Goal: Obtain resource: Download file/media

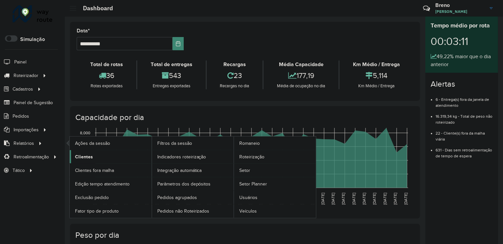
click at [119, 154] on link "Clientes" at bounding box center [111, 156] width 82 height 13
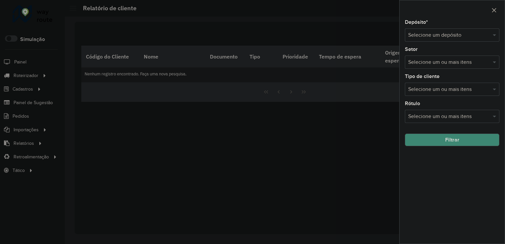
click at [460, 33] on input "text" at bounding box center [445, 35] width 75 height 8
click at [449, 33] on input "text" at bounding box center [445, 35] width 75 height 8
click at [495, 35] on span at bounding box center [495, 35] width 8 height 8
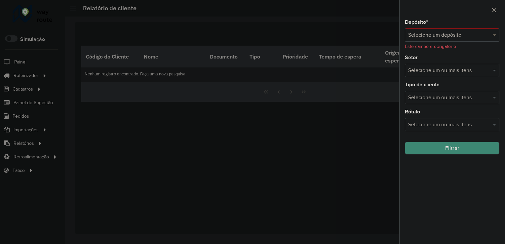
click at [494, 37] on span at bounding box center [495, 35] width 8 height 8
click at [459, 55] on div "Dissobel" at bounding box center [452, 54] width 94 height 11
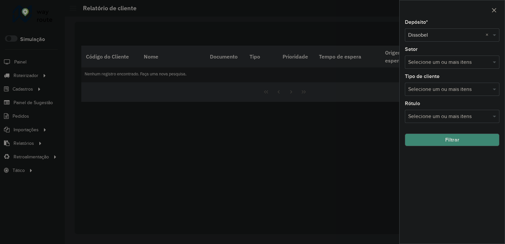
click at [472, 140] on button "Filtrar" at bounding box center [452, 140] width 95 height 13
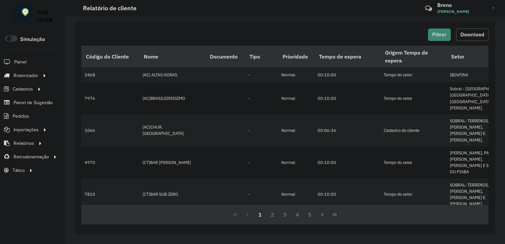
click at [474, 35] on span "Download" at bounding box center [473, 35] width 24 height 6
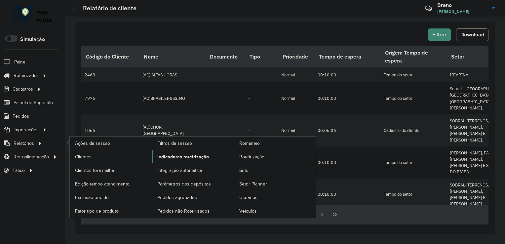
click at [162, 153] on span "Indicadores roteirização" at bounding box center [183, 156] width 52 height 7
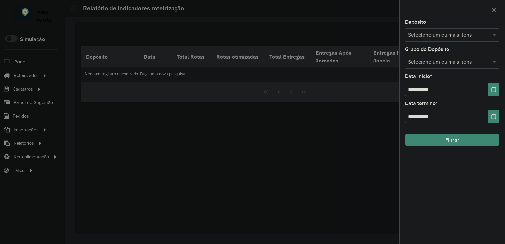
click at [428, 33] on input "text" at bounding box center [449, 35] width 85 height 8
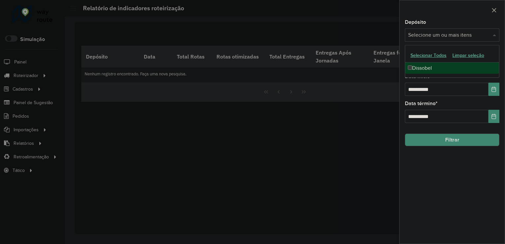
click at [425, 61] on div "Selecionar Todos Limpar seleção" at bounding box center [452, 56] width 94 height 14
click at [425, 64] on div "Dissobel" at bounding box center [452, 67] width 94 height 11
click at [413, 89] on input "**********" at bounding box center [447, 89] width 84 height 13
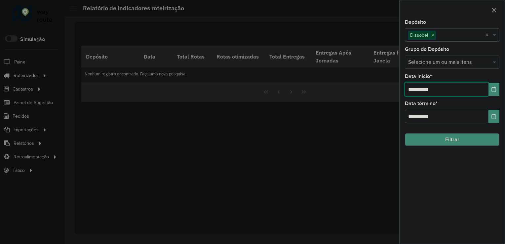
type input "**********"
click at [446, 142] on button "Filtrar" at bounding box center [452, 140] width 95 height 13
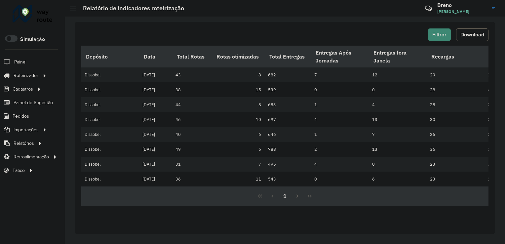
click at [465, 33] on span "Download" at bounding box center [473, 35] width 24 height 6
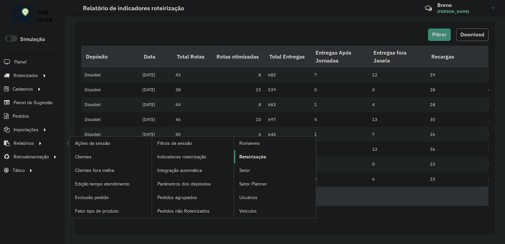
click at [245, 154] on span "Roteirização" at bounding box center [252, 156] width 27 height 7
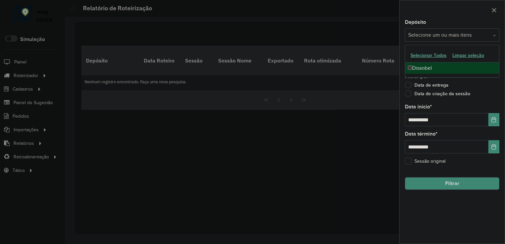
click at [455, 34] on input "text" at bounding box center [449, 35] width 85 height 8
click at [436, 70] on div "Dissobel" at bounding box center [452, 67] width 94 height 11
click at [415, 119] on input "**********" at bounding box center [447, 119] width 84 height 13
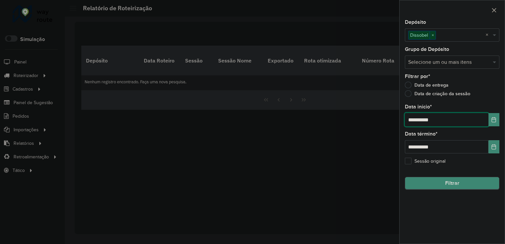
type input "**********"
click at [442, 188] on button "Filtrar" at bounding box center [452, 183] width 95 height 13
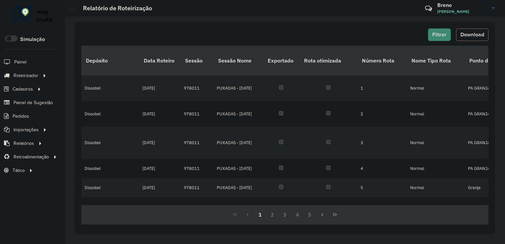
click at [476, 27] on div "Filtrar Download Depósito Data Roteiro Sessão Sessão Nome Exportado Rota otimiz…" at bounding box center [285, 128] width 421 height 212
click at [479, 32] on span "Download" at bounding box center [473, 35] width 24 height 6
click at [21, 116] on span "Pedidos" at bounding box center [21, 116] width 17 height 7
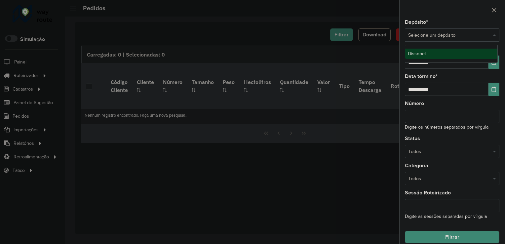
click at [435, 30] on div "Selecione um depósito" at bounding box center [452, 34] width 95 height 13
click at [426, 50] on div "Dissobel" at bounding box center [451, 54] width 92 height 11
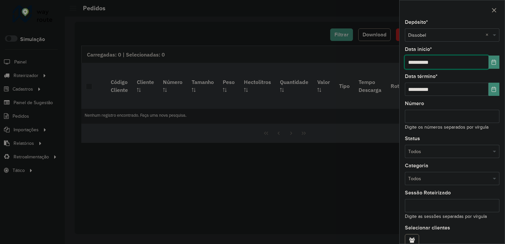
click at [413, 61] on input "**********" at bounding box center [447, 62] width 84 height 13
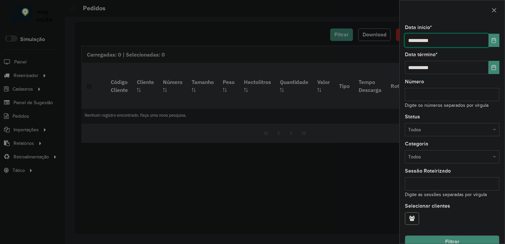
scroll to position [32, 0]
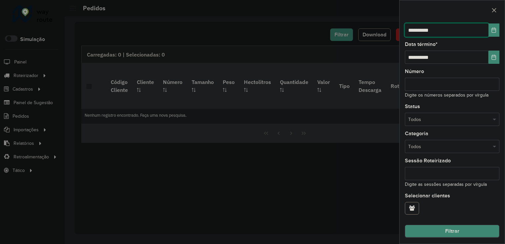
type input "**********"
click at [486, 234] on button "Filtrar" at bounding box center [452, 231] width 95 height 13
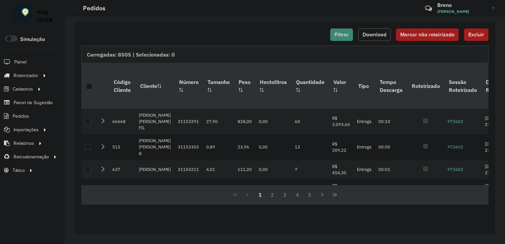
click at [378, 32] on span "Download" at bounding box center [375, 35] width 24 height 6
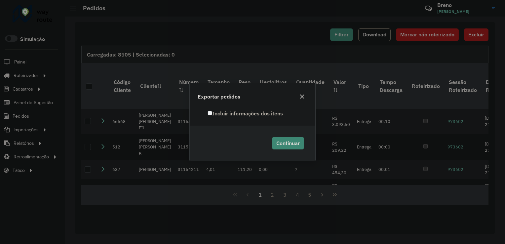
click at [213, 111] on label "Incluir informações dos itens" at bounding box center [245, 113] width 75 height 8
click at [292, 146] on span "Continuar" at bounding box center [287, 143] width 23 height 7
